Goal: Information Seeking & Learning: Learn about a topic

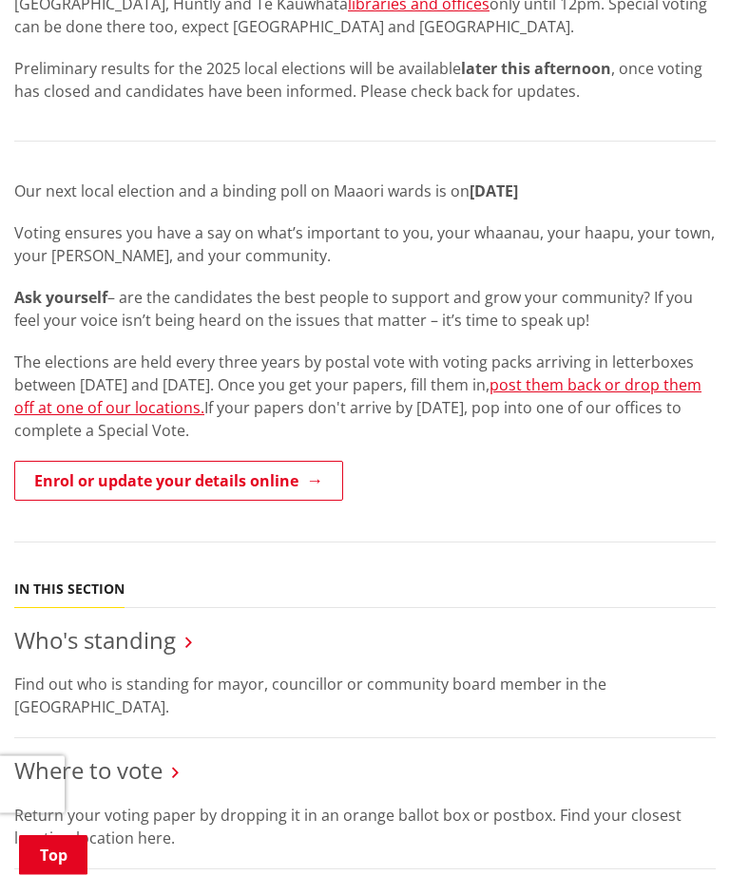
scroll to position [660, 0]
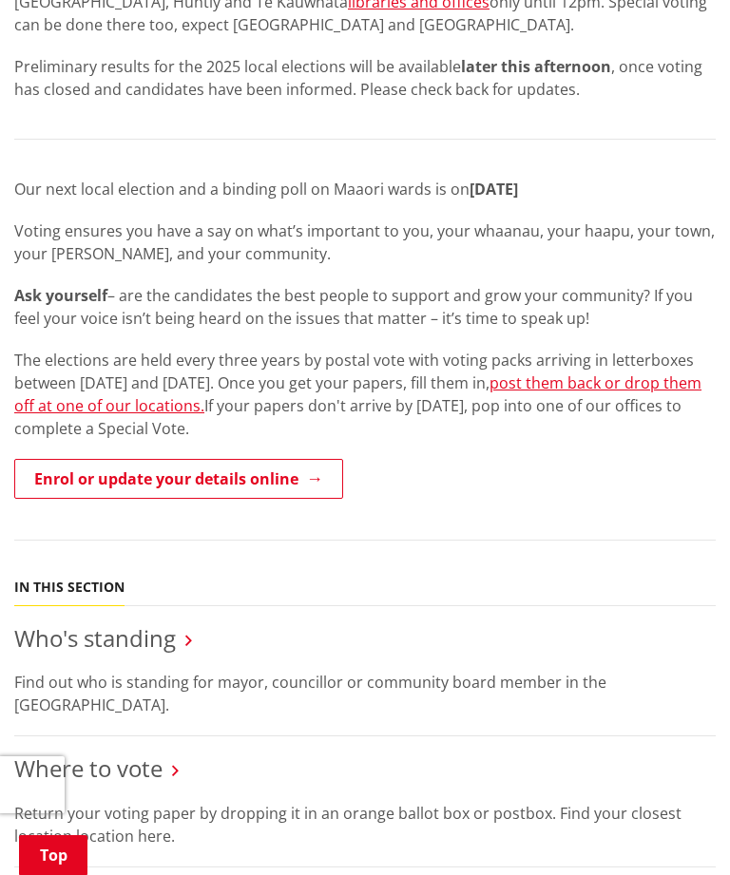
click at [173, 632] on link "Who's standing" at bounding box center [95, 637] width 162 height 31
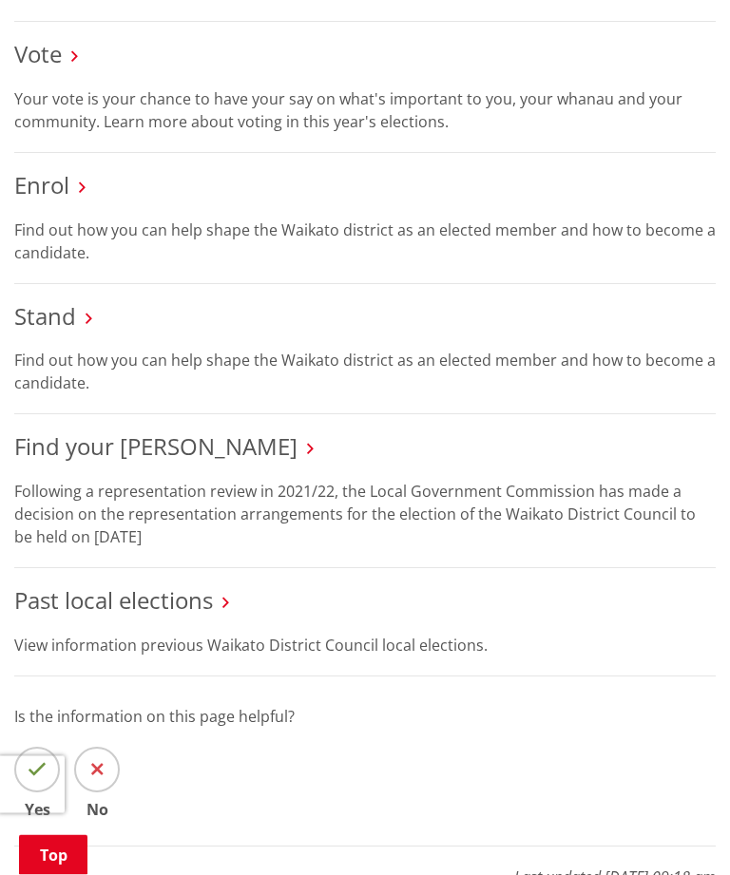
scroll to position [1507, 0]
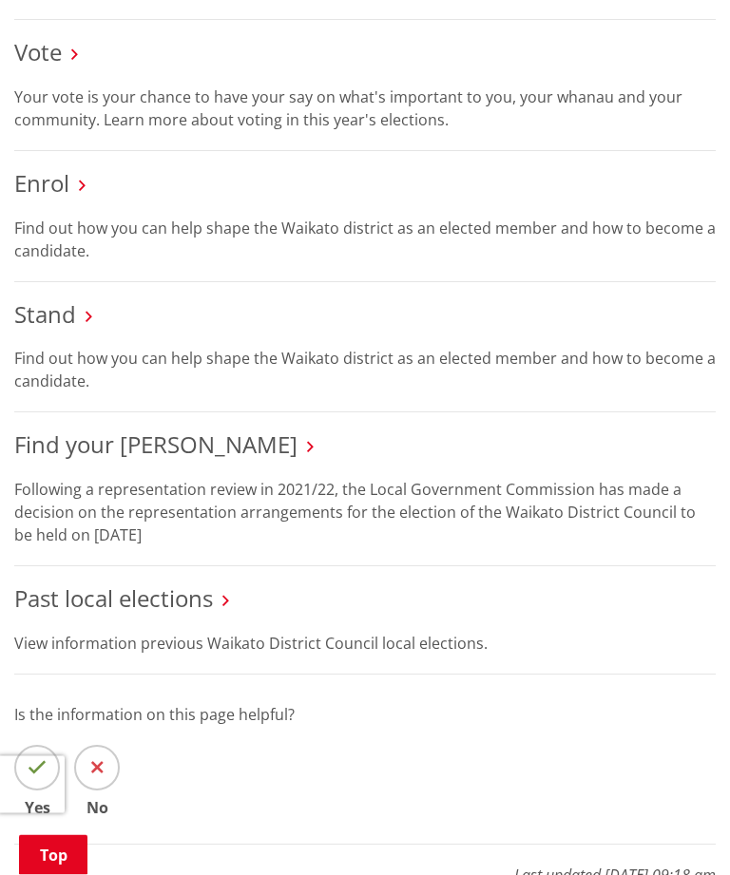
click at [213, 584] on link "Past local elections" at bounding box center [113, 599] width 199 height 31
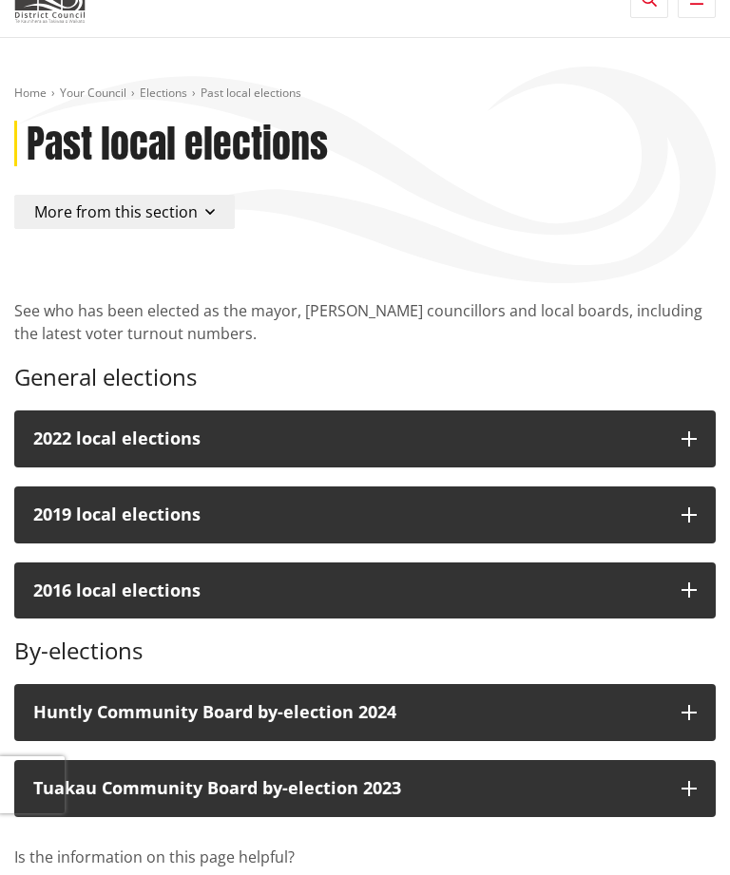
scroll to position [147, 0]
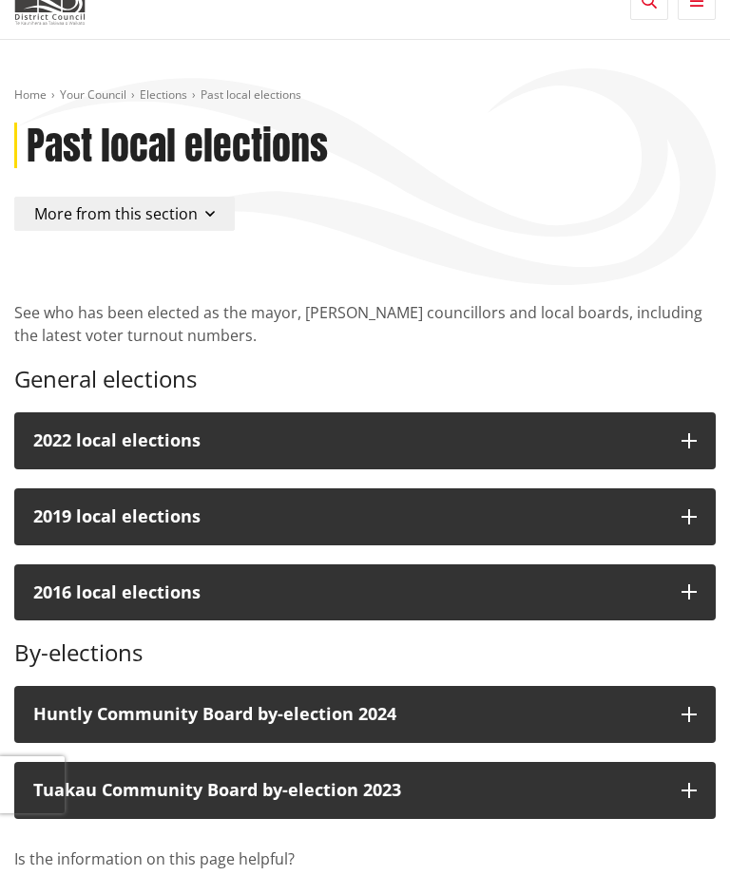
click at [552, 436] on div "2022 local elections" at bounding box center [347, 440] width 629 height 19
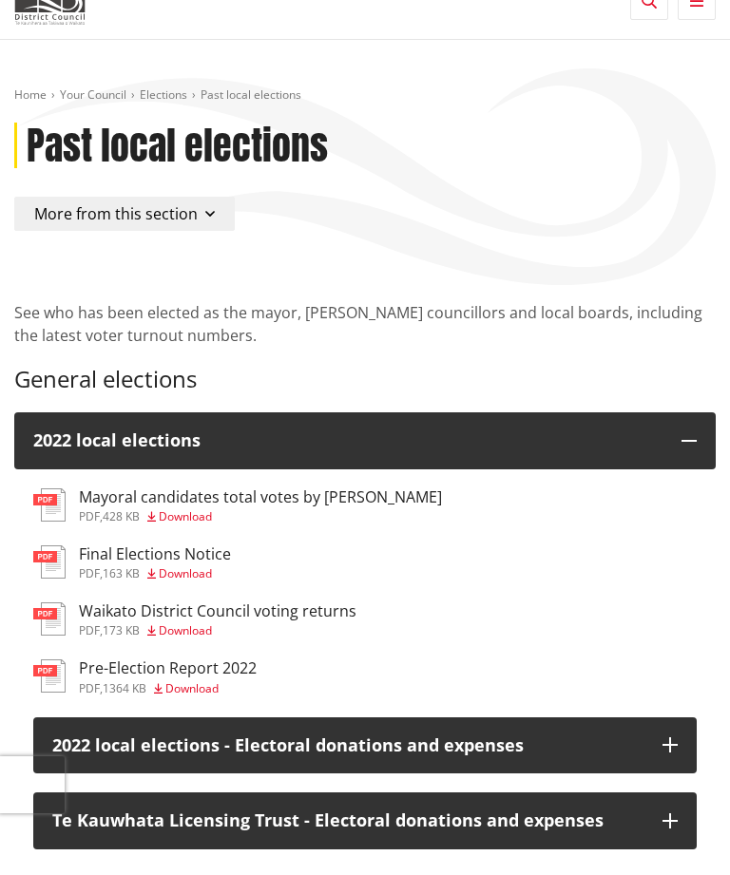
click at [96, 499] on h3 "Mayoral candidates total votes by ward" at bounding box center [260, 497] width 363 height 18
click at [113, 616] on h3 "Waikato District Council voting returns" at bounding box center [217, 612] width 277 height 18
